Goal: Task Accomplishment & Management: Manage account settings

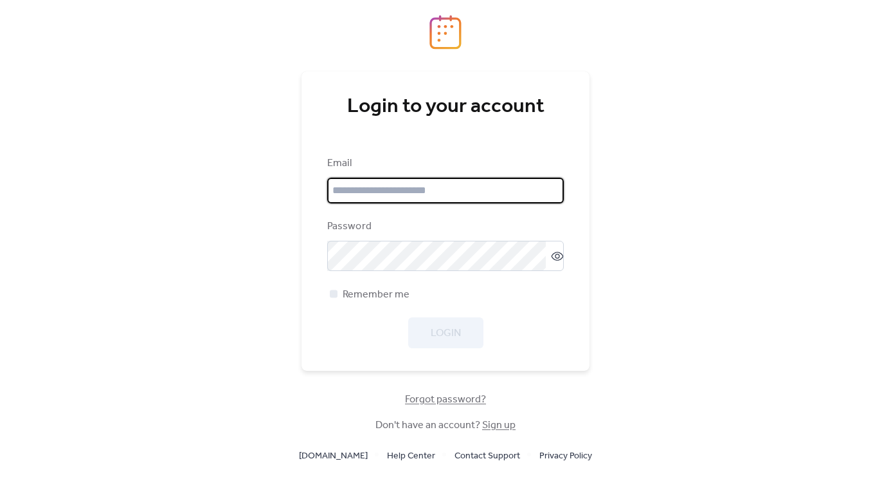
type input "**********"
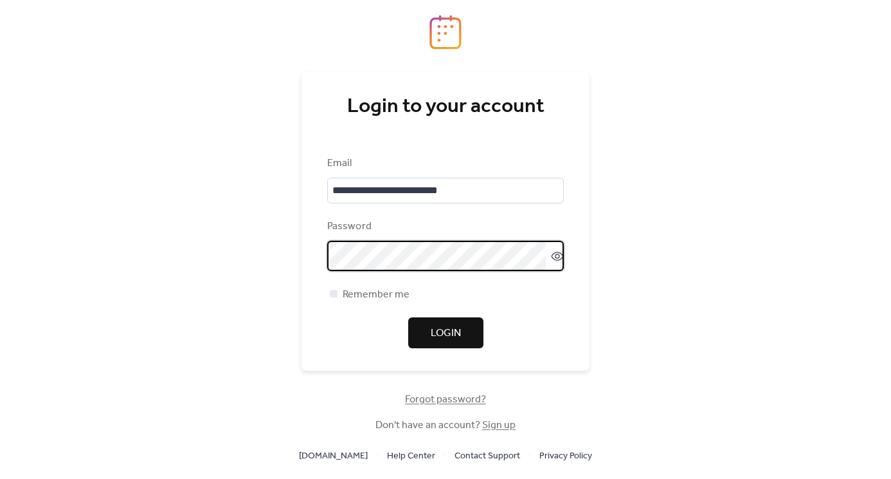
scroll to position [1, 0]
click at [444, 339] on span "Login" at bounding box center [446, 332] width 30 height 15
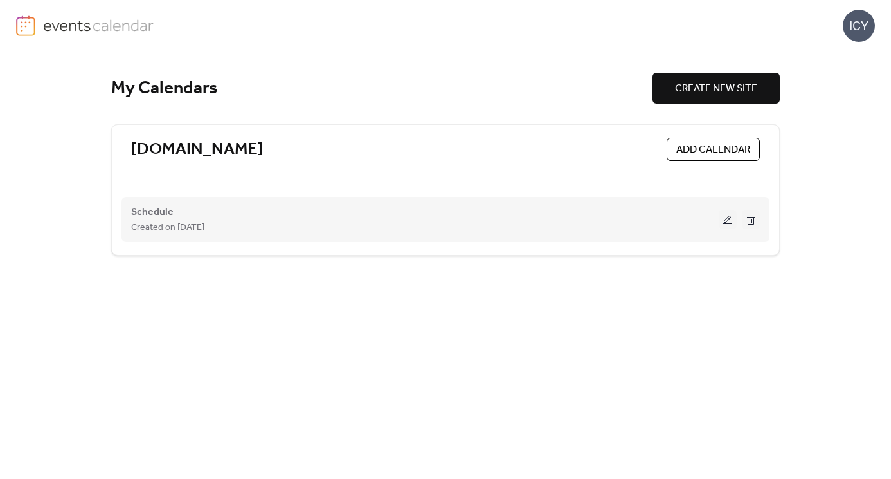
click at [727, 217] on button at bounding box center [728, 219] width 18 height 19
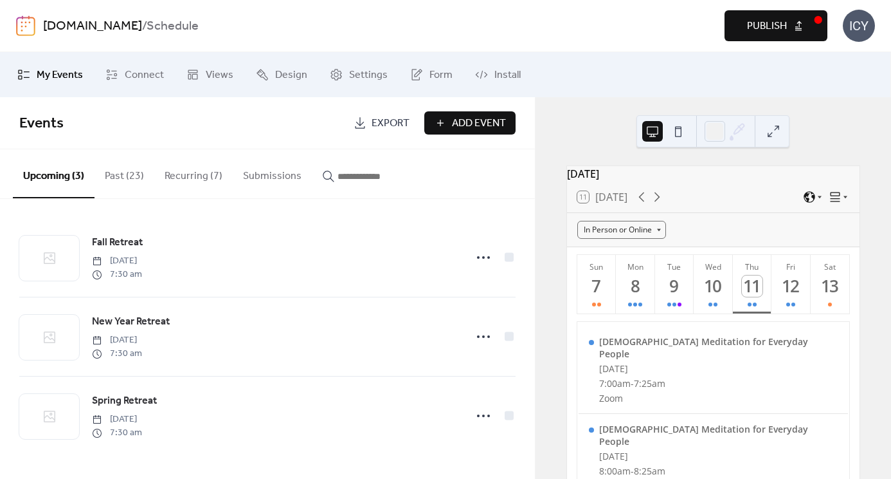
click at [199, 172] on button "Recurring (7)" at bounding box center [193, 173] width 78 height 48
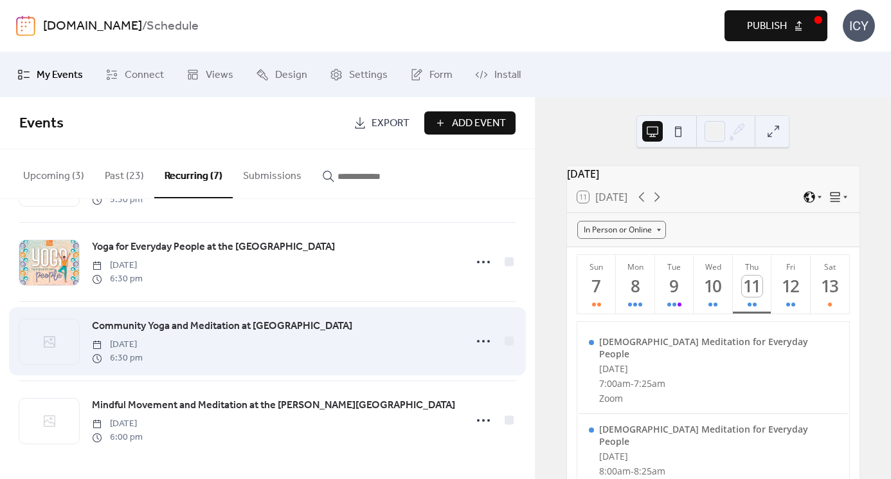
scroll to position [313, 0]
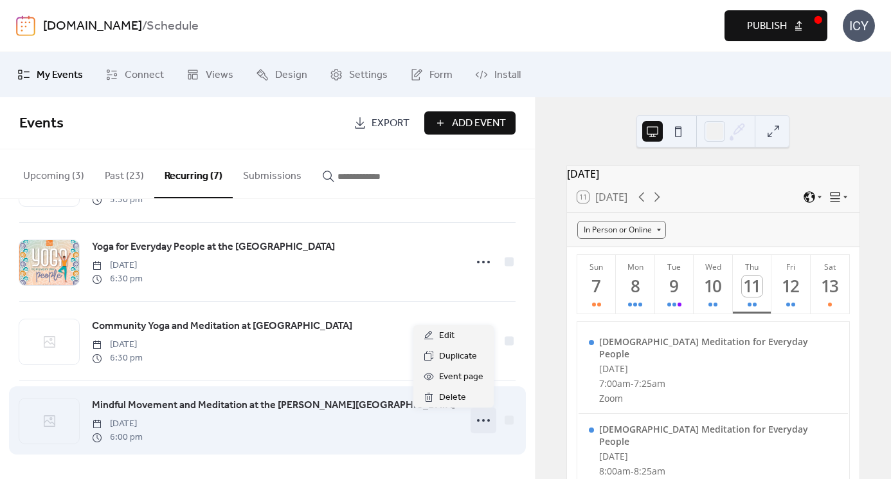
click at [482, 421] on circle at bounding box center [483, 420] width 3 height 3
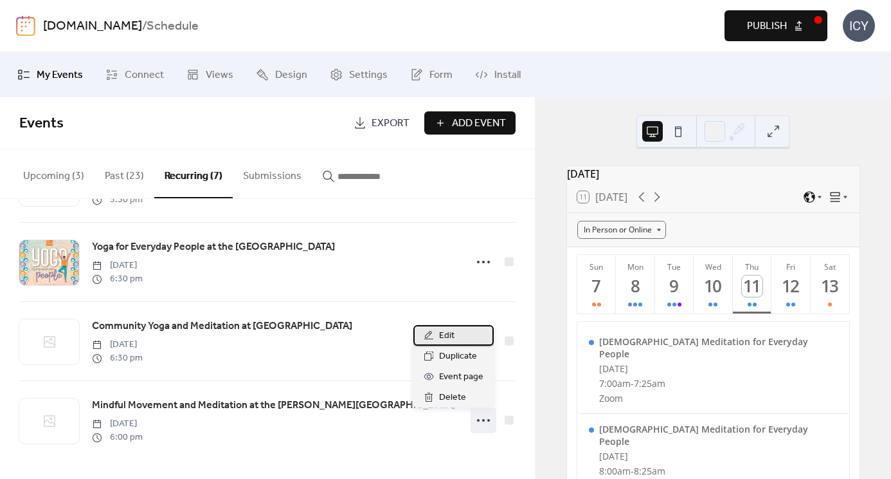
click at [451, 338] on span "Edit" at bounding box center [446, 335] width 15 height 15
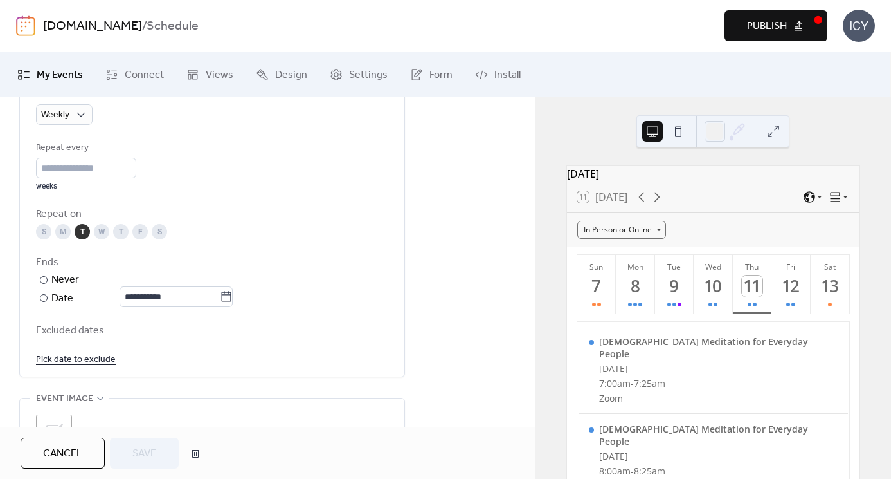
scroll to position [619, 0]
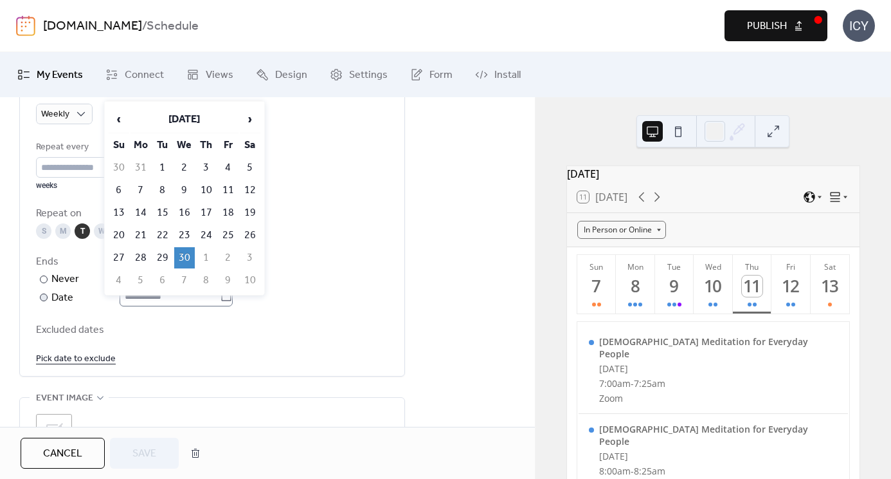
click at [233, 302] on icon at bounding box center [226, 295] width 13 height 13
click at [220, 306] on input "**********" at bounding box center [170, 296] width 100 height 21
click at [187, 190] on td "9" at bounding box center [184, 189] width 21 height 21
type input "**********"
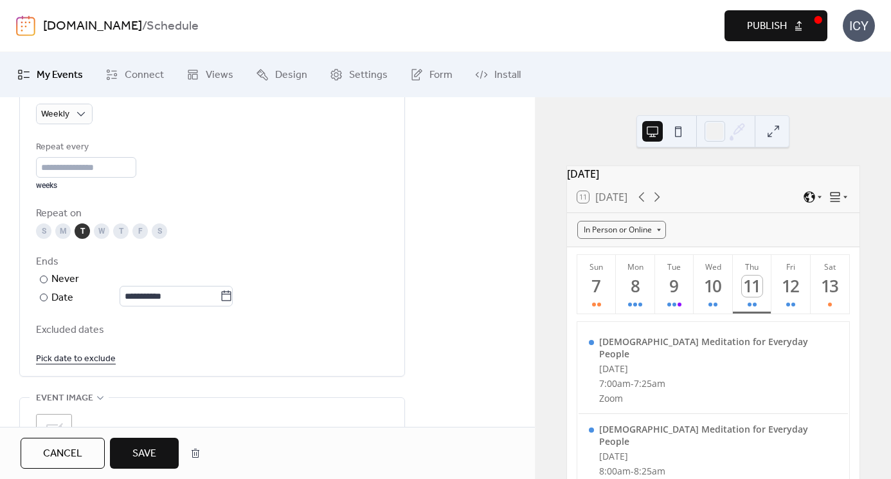
click at [187, 190] on div "Repeat every * weeks" at bounding box center [212, 165] width 352 height 51
click at [159, 452] on button "Save" at bounding box center [144, 452] width 69 height 31
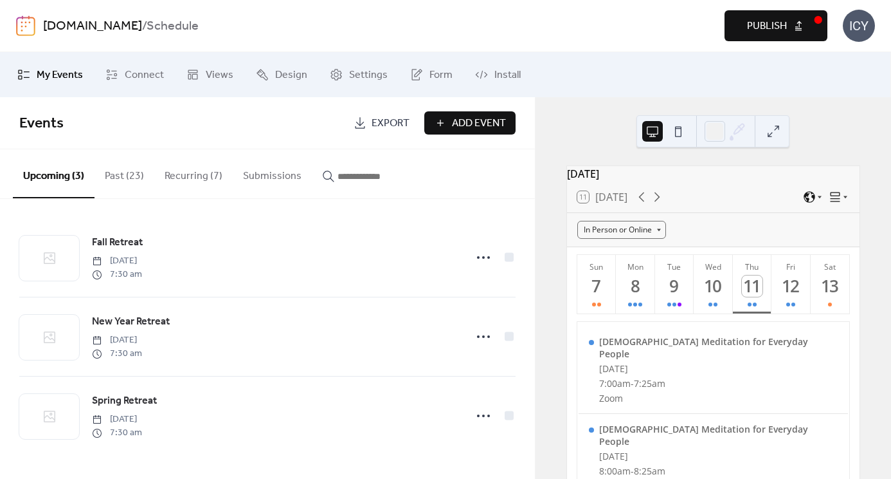
click at [127, 179] on button "Past (23)" at bounding box center [125, 173] width 60 height 48
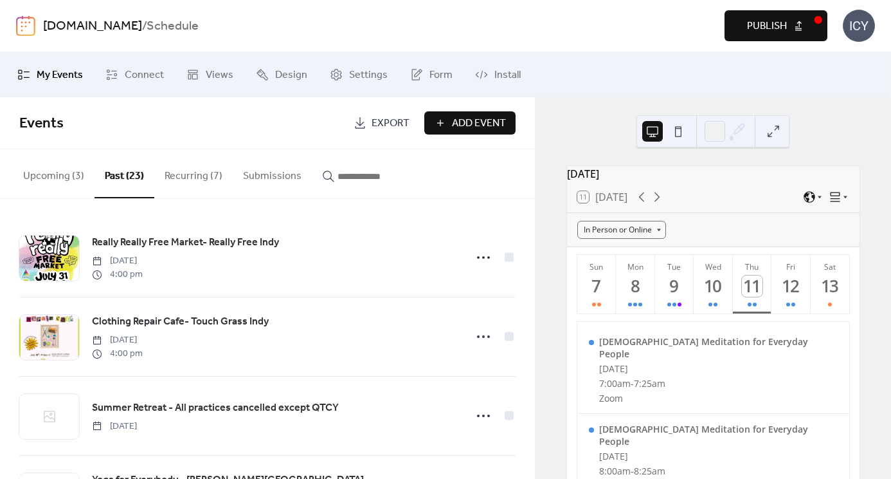
click at [199, 177] on button "Recurring (7)" at bounding box center [193, 173] width 78 height 48
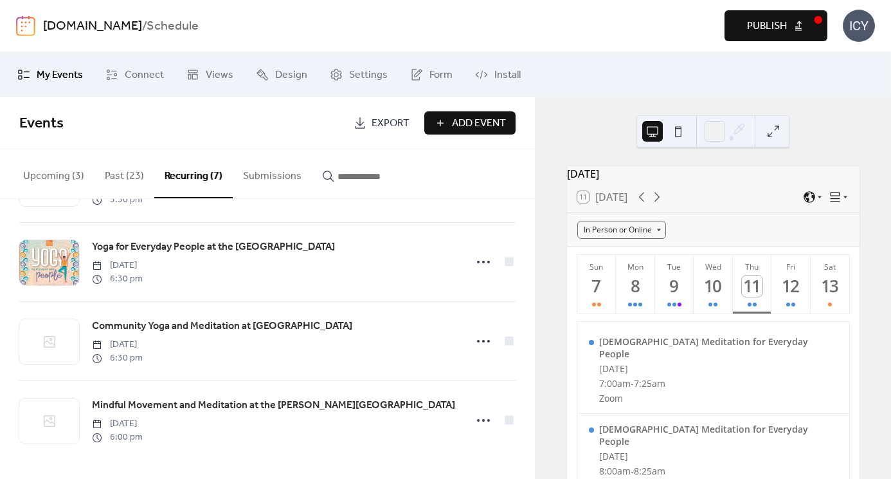
scroll to position [313, 0]
click at [760, 29] on span "Publish" at bounding box center [767, 26] width 40 height 15
